Goal: Information Seeking & Learning: Learn about a topic

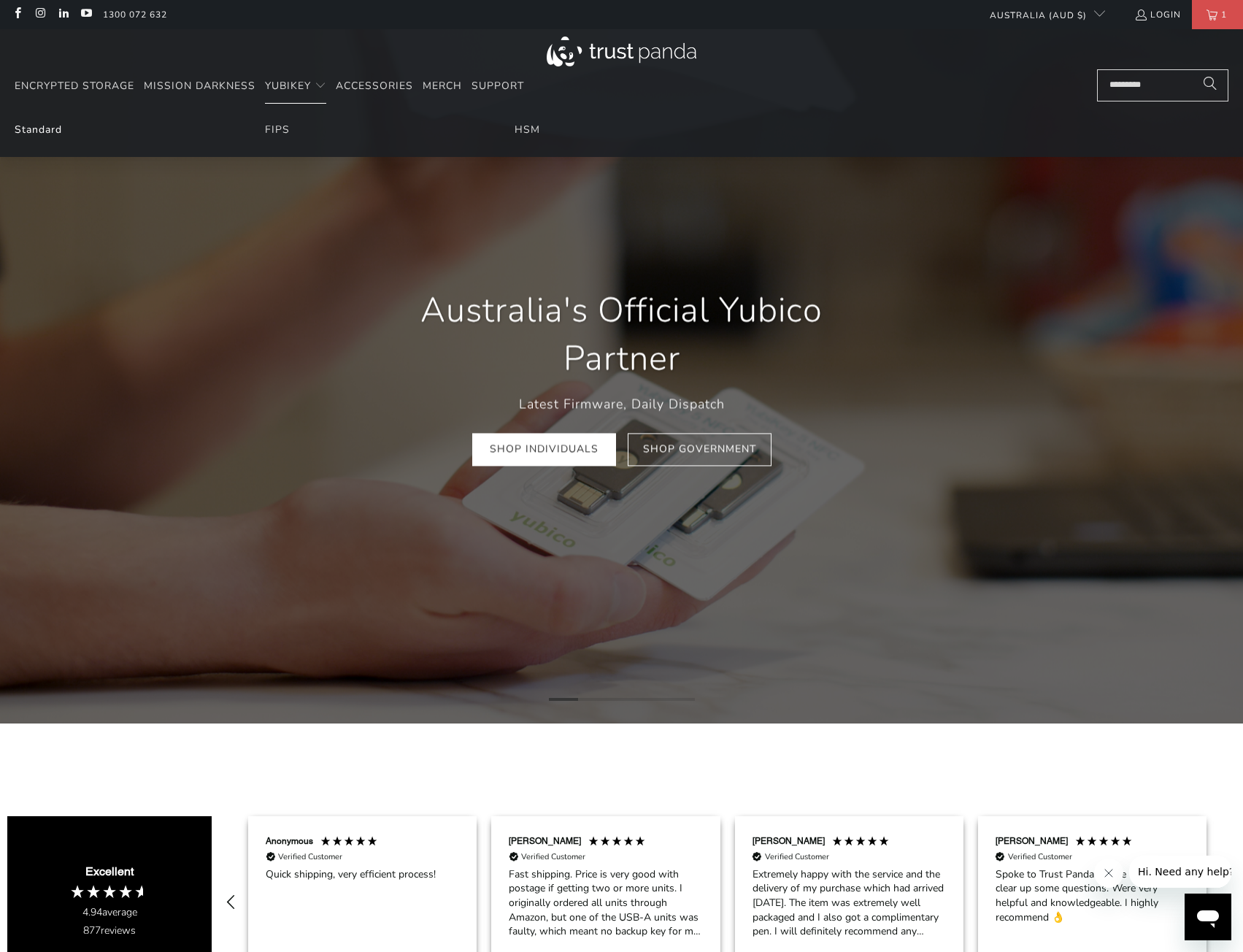
click at [45, 129] on link "Standard" at bounding box center [38, 129] width 47 height 14
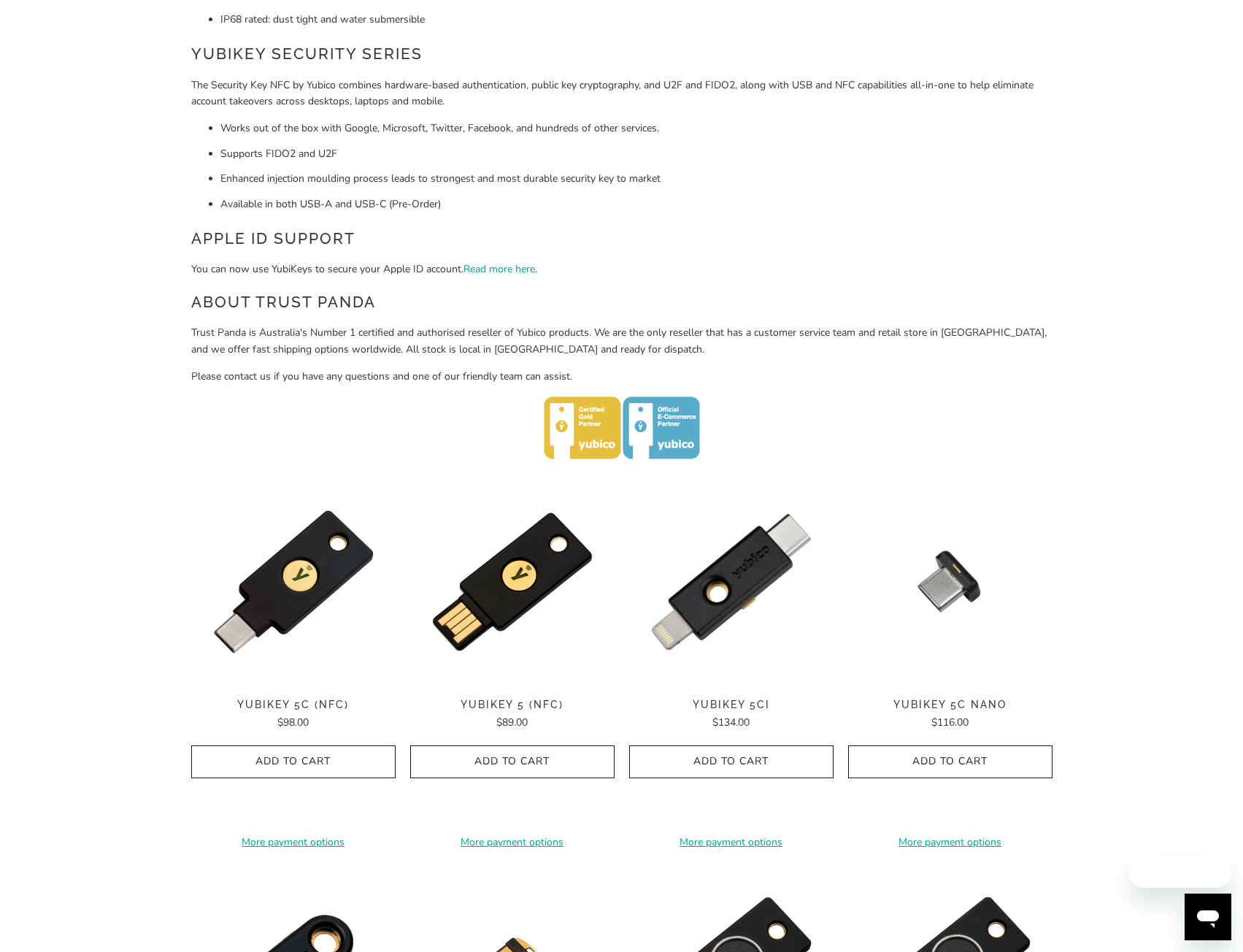
scroll to position [364, 0]
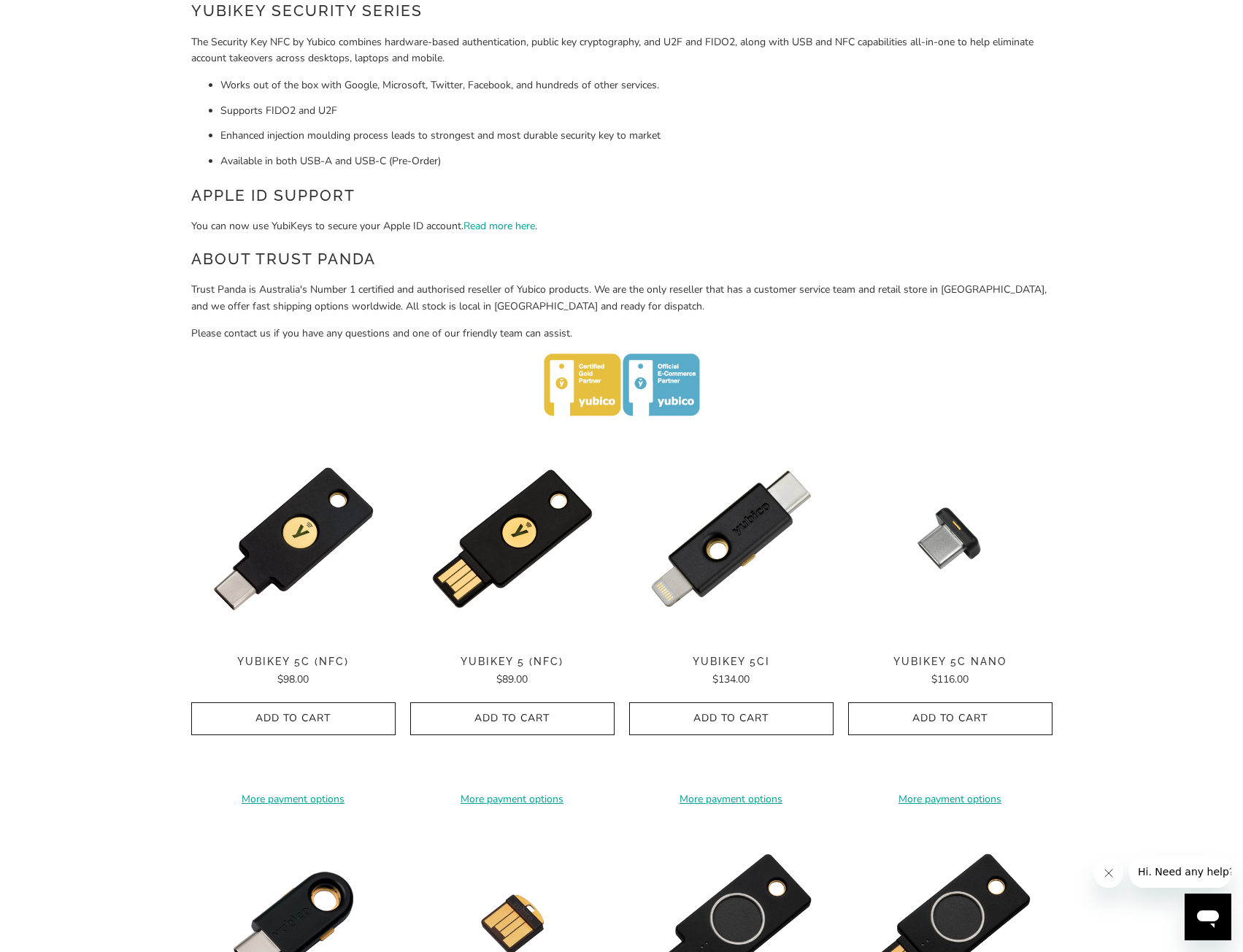
click at [311, 564] on img at bounding box center [292, 538] width 204 height 204
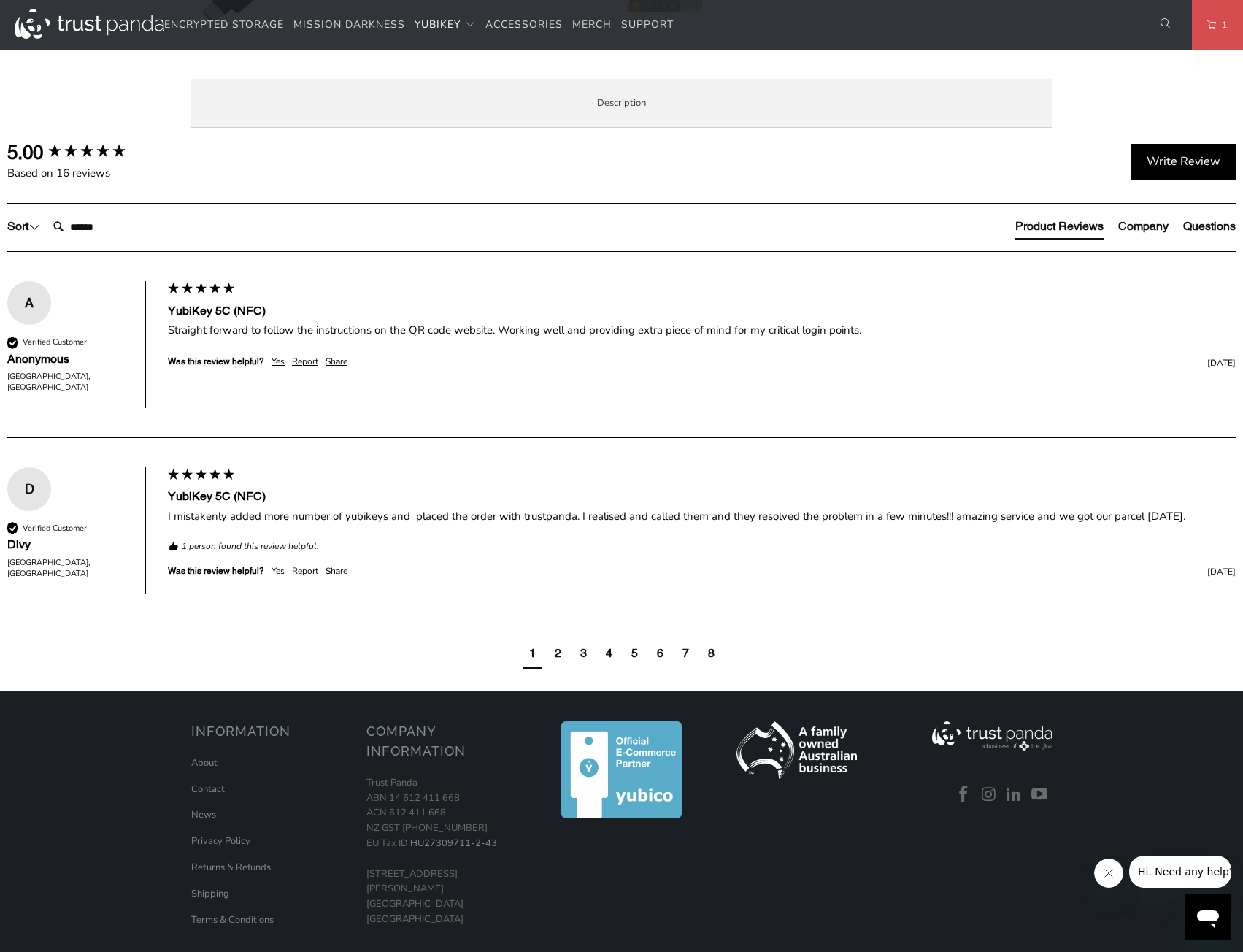
scroll to position [511, 0]
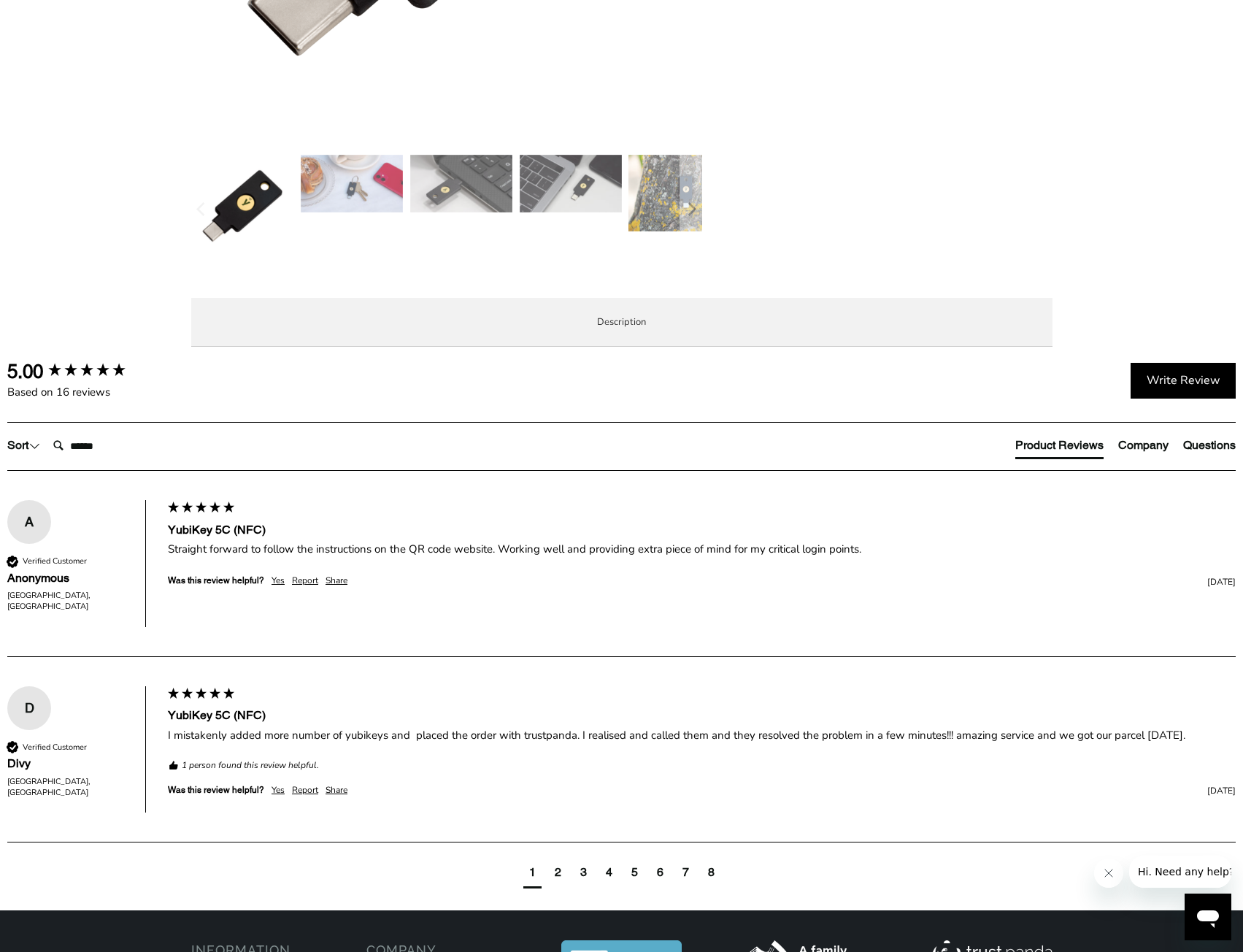
click at [0, 0] on li "Local Service & Support" at bounding box center [0, 0] width 0 height 0
click at [0, 0] on span "Enterprise and Government" at bounding box center [0, 0] width 0 height 0
click at [0, 0] on span "Specifications" at bounding box center [0, 0] width 0 height 0
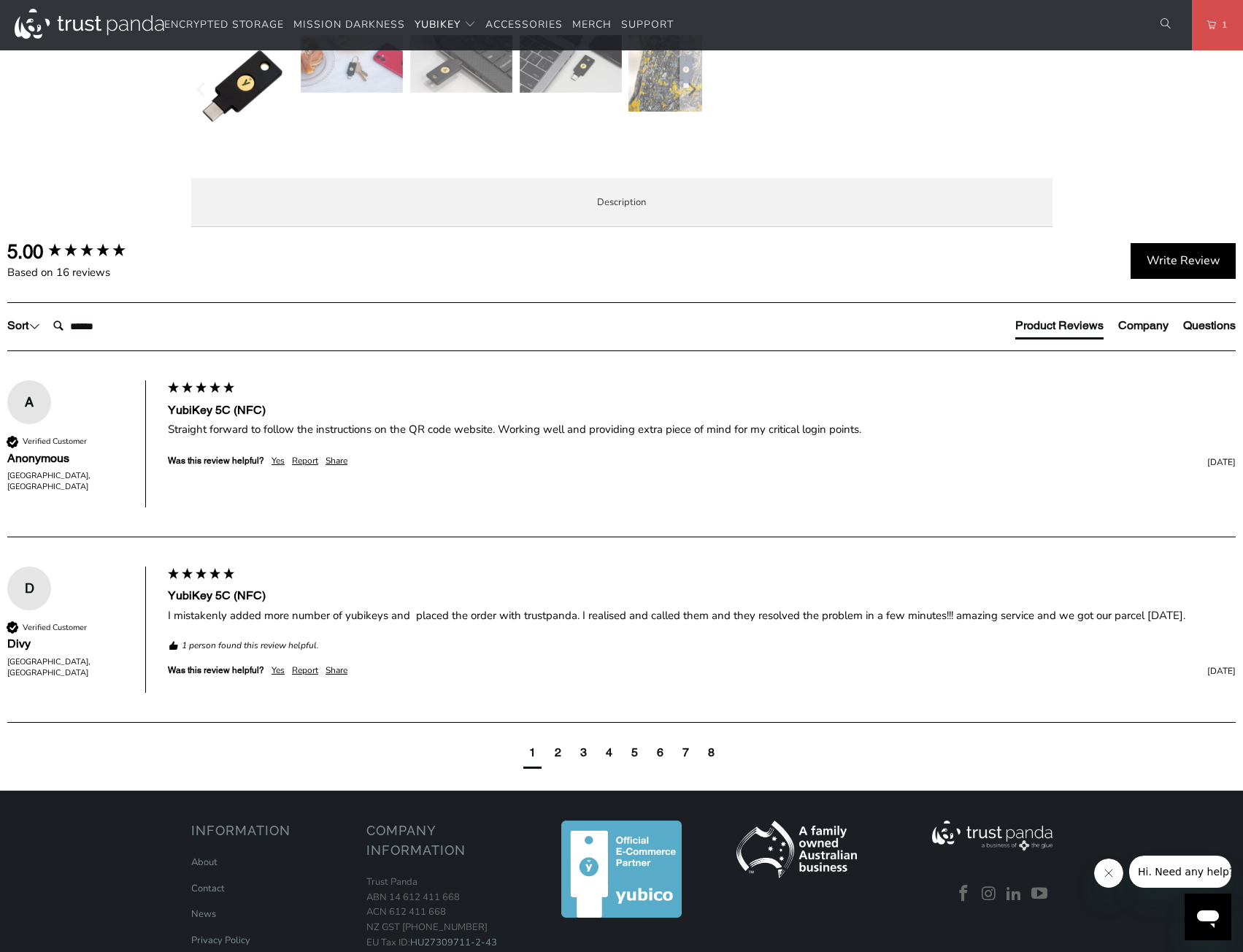
scroll to position [657, 0]
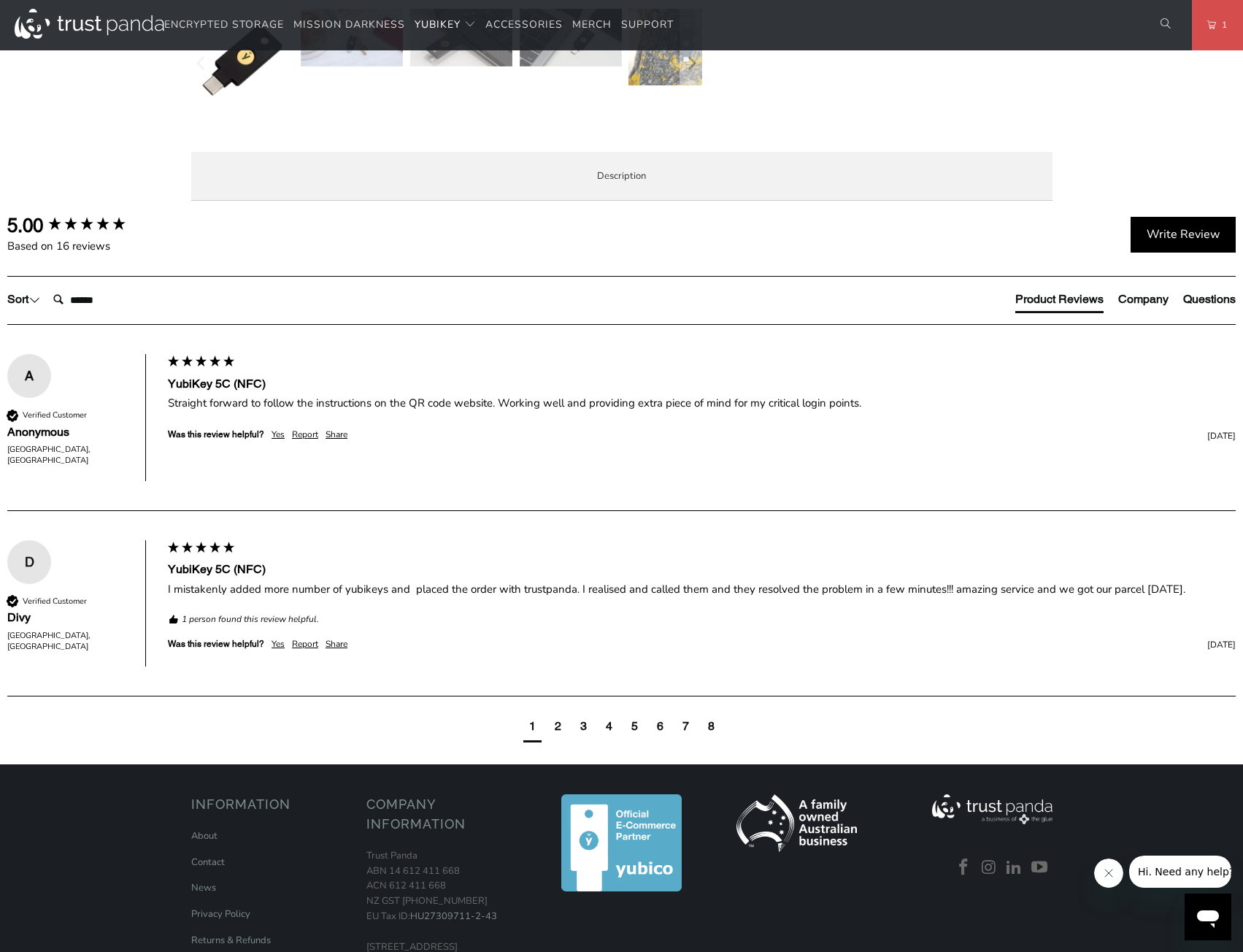
drag, startPoint x: 405, startPoint y: 747, endPoint x: 612, endPoint y: 748, distance: 207.0
click at [0, 0] on td "IP68 rated, Crush Resistant, No Batteries Required, No Moving Parts" at bounding box center [0, 0] width 0 height 0
click at [0, 0] on span "Overview" at bounding box center [0, 0] width 0 height 0
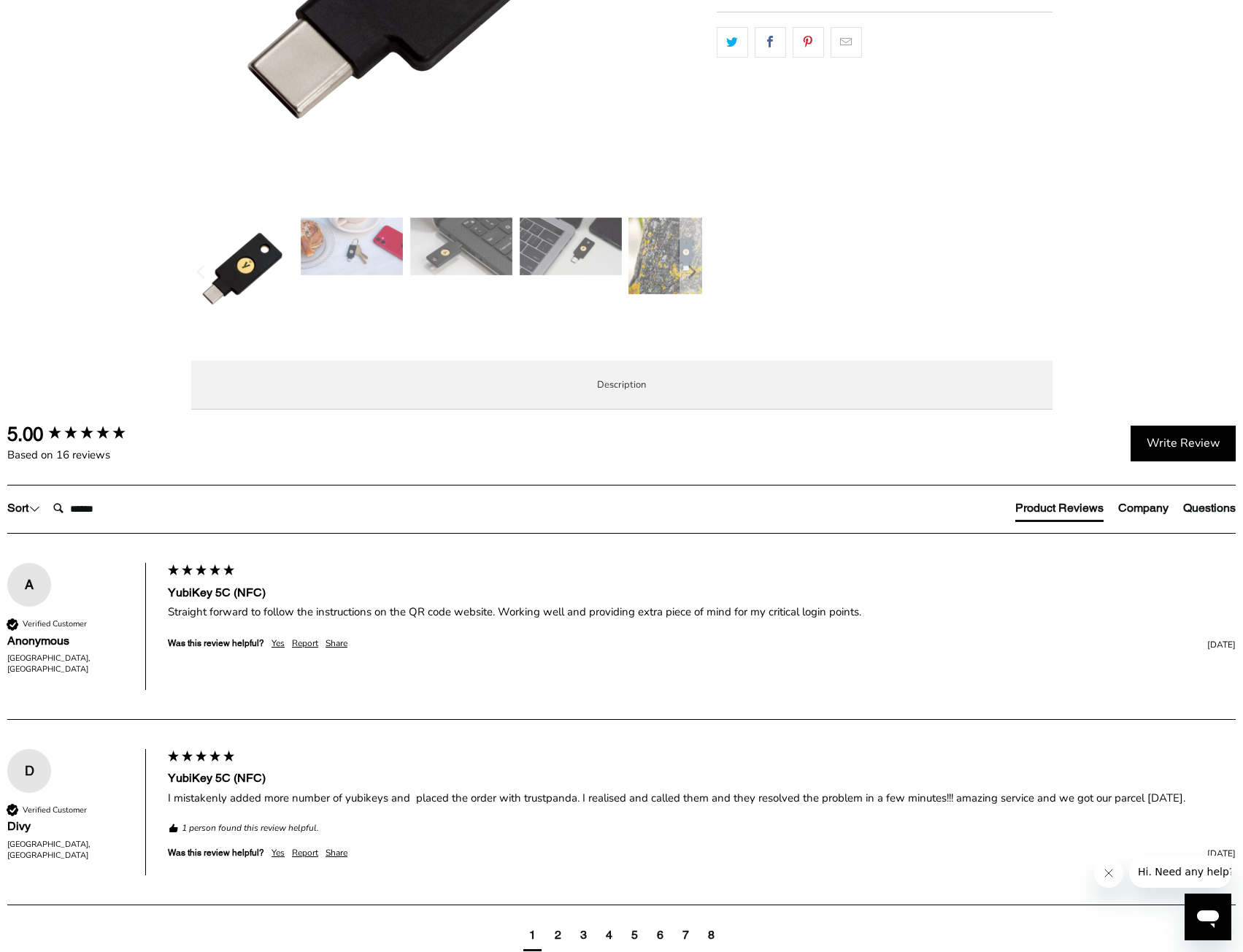
scroll to position [360, 0]
